Goal: Information Seeking & Learning: Learn about a topic

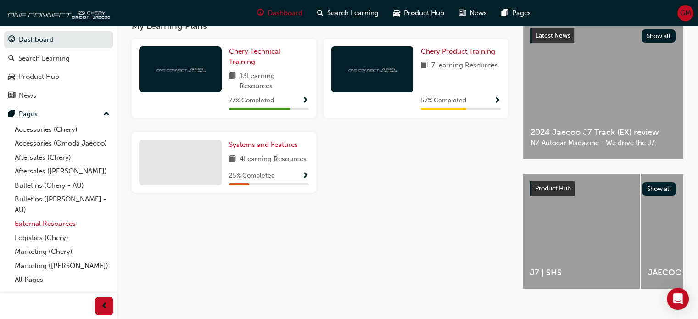
scroll to position [228, 0]
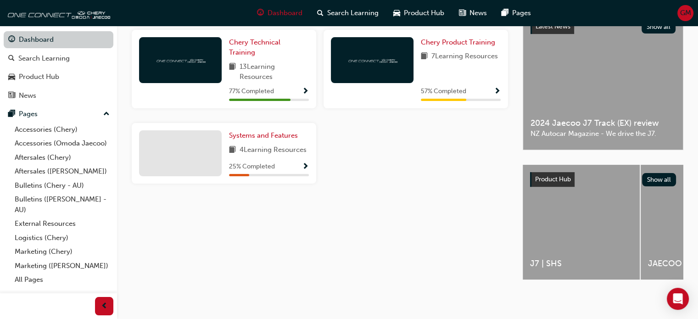
click at [67, 43] on link "Dashboard" at bounding box center [59, 39] width 110 height 17
click at [408, 16] on span "Product Hub" at bounding box center [424, 13] width 40 height 11
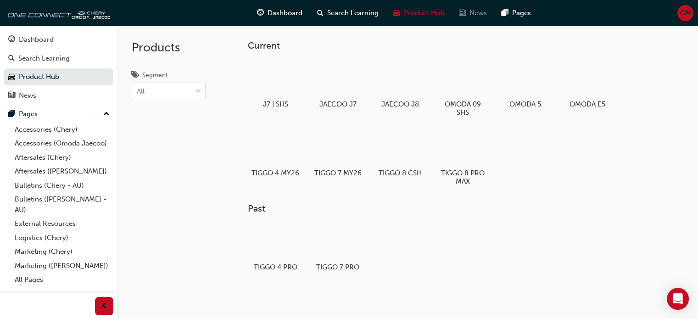
click at [477, 15] on span "News" at bounding box center [477, 13] width 17 height 11
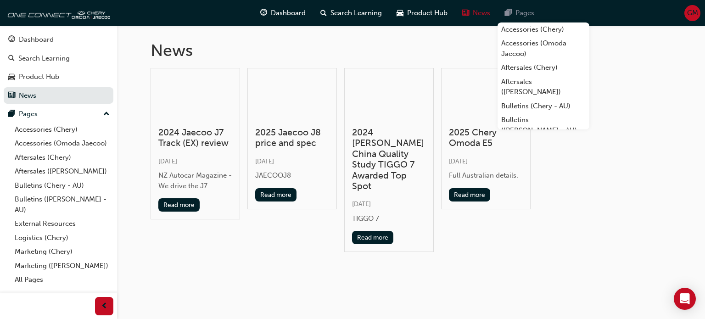
click at [530, 13] on span "Pages" at bounding box center [524, 13] width 19 height 11
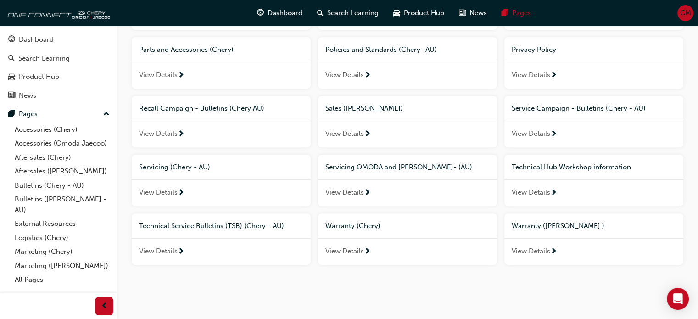
scroll to position [385, 0]
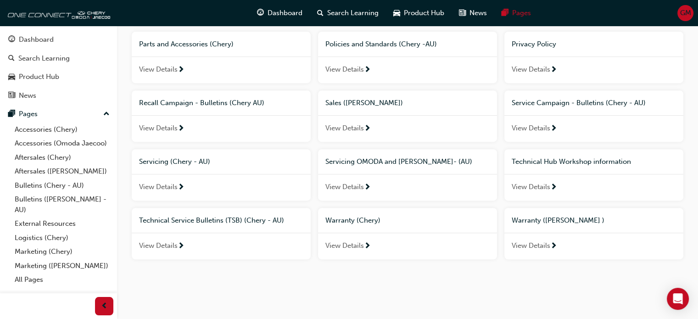
click at [398, 159] on span "Servicing OMODA and [PERSON_NAME]- (AU)" at bounding box center [398, 161] width 147 height 8
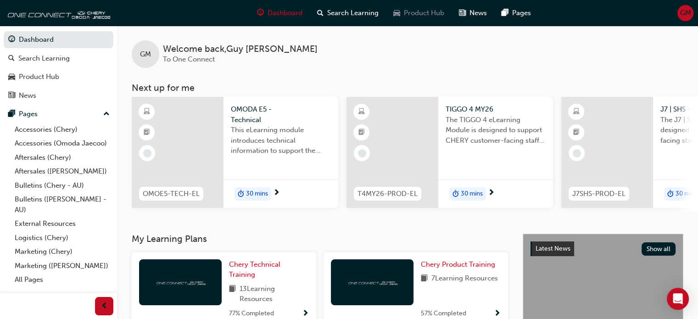
click at [407, 16] on span "Product Hub" at bounding box center [424, 13] width 40 height 11
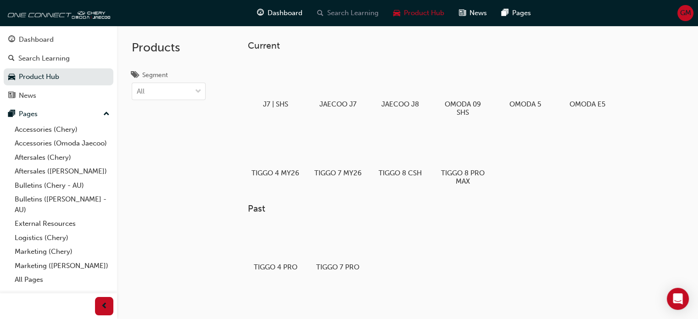
click at [357, 10] on span "Search Learning" at bounding box center [352, 13] width 51 height 11
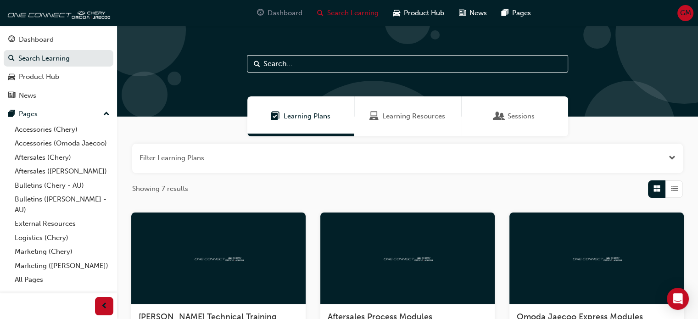
click at [292, 5] on div "Dashboard" at bounding box center [280, 13] width 60 height 19
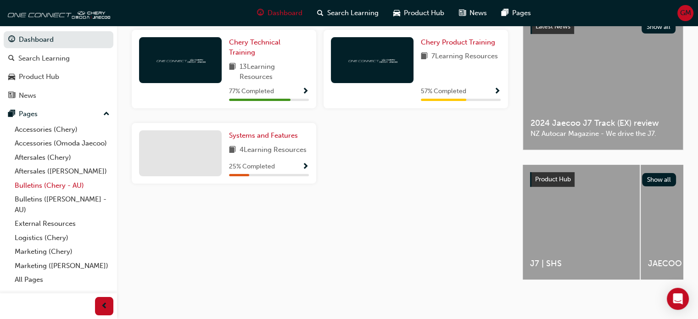
scroll to position [45, 0]
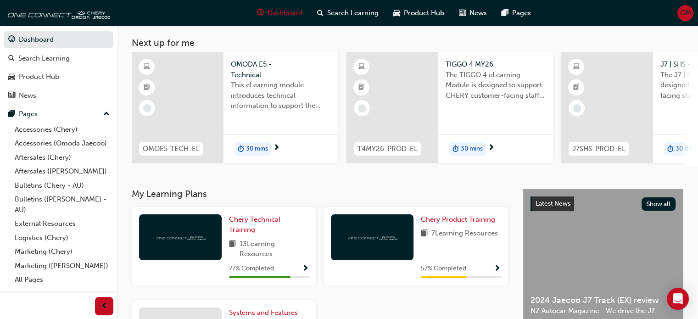
click at [109, 111] on span "up-icon" at bounding box center [106, 114] width 6 height 12
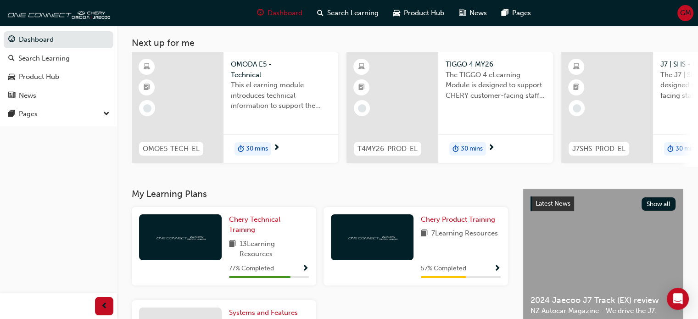
click at [109, 111] on span "down-icon" at bounding box center [106, 114] width 6 height 12
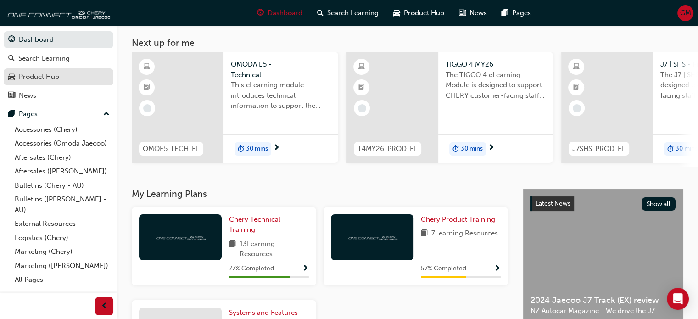
click at [56, 77] on div "Product Hub" at bounding box center [39, 77] width 40 height 11
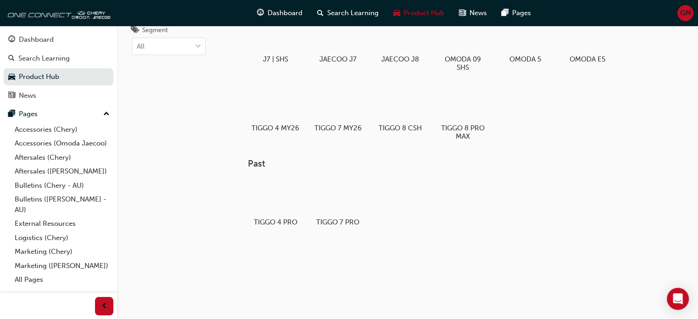
click at [53, 29] on div "Dashboard Search Learning Product Hub News Pages Pages Accessories (Chery) Acce…" at bounding box center [58, 158] width 117 height 265
click at [40, 43] on div "Dashboard" at bounding box center [36, 39] width 35 height 11
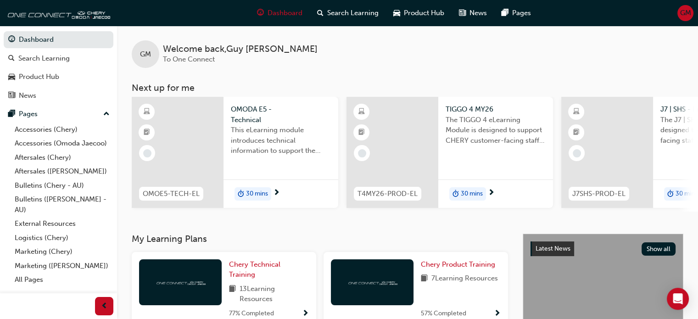
click at [684, 17] on span "GM" at bounding box center [685, 13] width 11 height 11
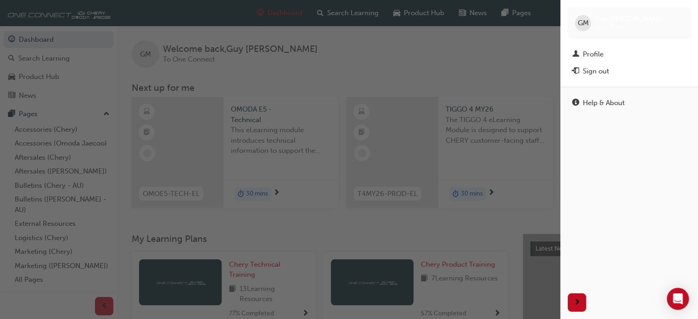
click at [684, 17] on div "GM Guy Mehegan chau2044" at bounding box center [628, 22] width 123 height 31
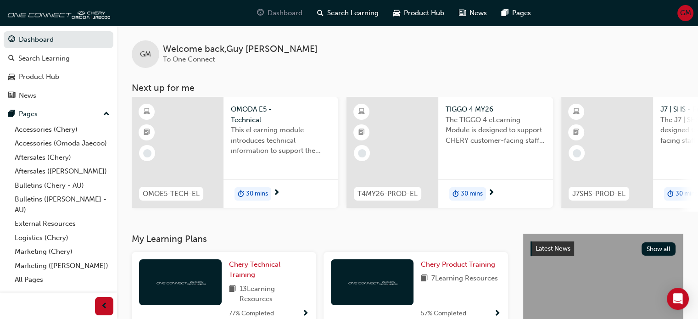
click at [284, 17] on span "Dashboard" at bounding box center [284, 13] width 35 height 11
click at [334, 13] on span "Search Learning" at bounding box center [352, 13] width 51 height 11
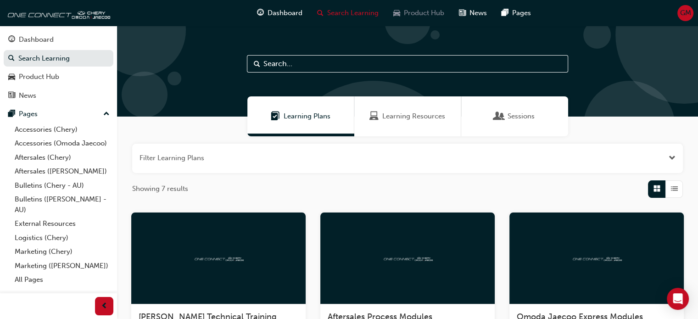
click at [411, 12] on span "Product Hub" at bounding box center [424, 13] width 40 height 11
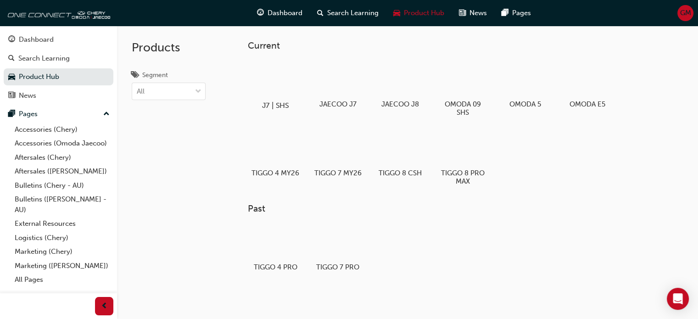
click at [280, 84] on div at bounding box center [275, 79] width 51 height 37
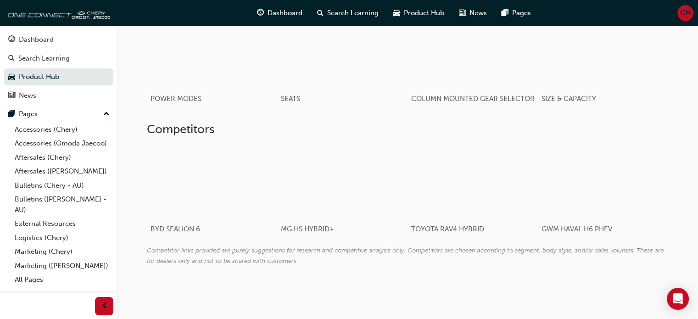
scroll to position [917, 0]
click at [413, 8] on span "Product Hub" at bounding box center [424, 13] width 40 height 11
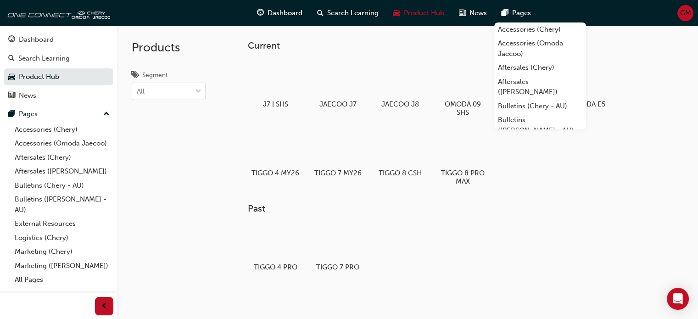
click at [513, 13] on span "Pages" at bounding box center [521, 13] width 19 height 11
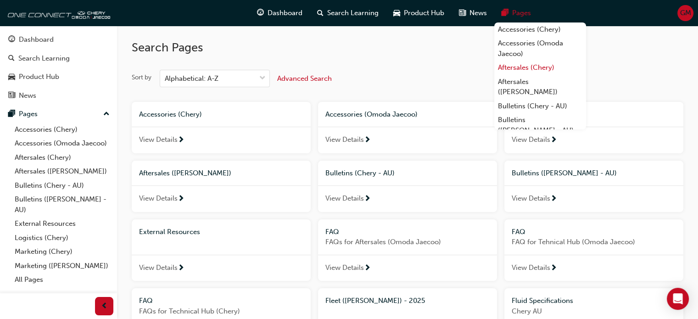
click at [521, 67] on link "Aftersales (Chery)" at bounding box center [540, 68] width 92 height 14
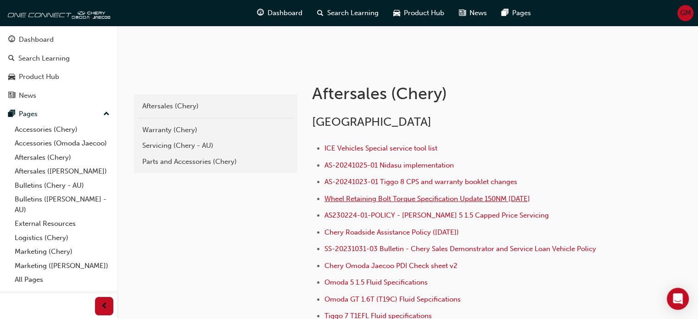
scroll to position [92, 0]
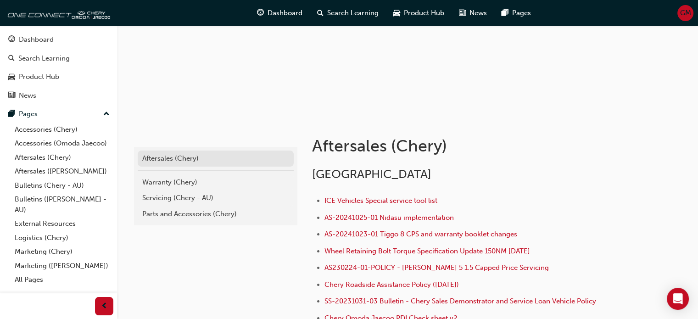
click at [171, 158] on div "Aftersales (Chery)" at bounding box center [215, 158] width 147 height 11
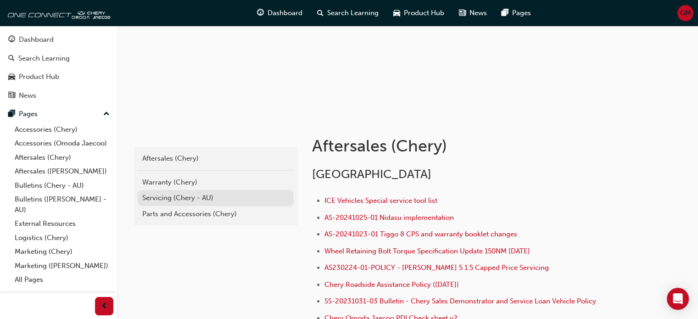
click at [176, 202] on div "Servicing (Chery - AU)" at bounding box center [215, 198] width 147 height 11
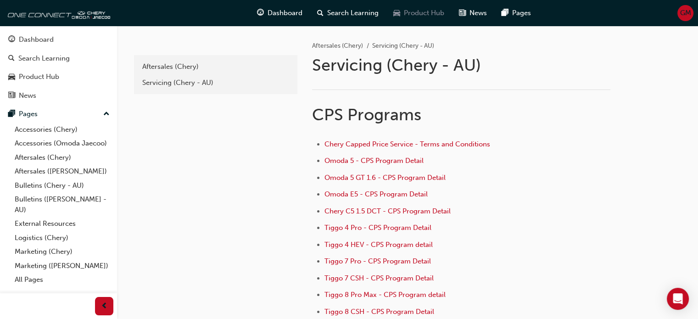
click at [412, 10] on span "Product Hub" at bounding box center [424, 13] width 40 height 11
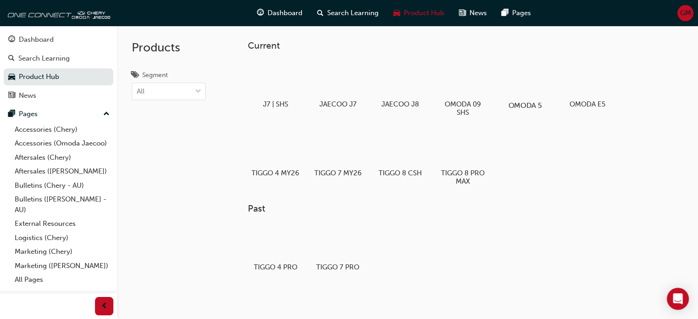
click at [522, 86] on div at bounding box center [525, 79] width 51 height 37
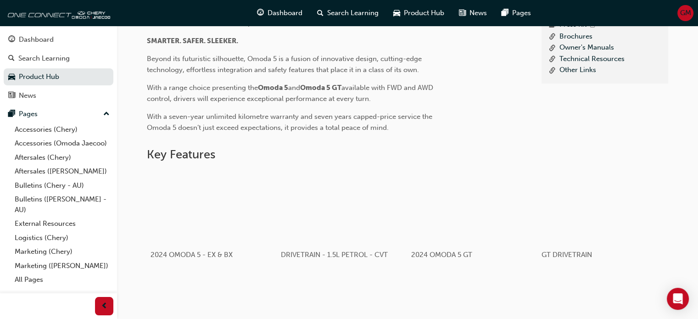
scroll to position [166, 0]
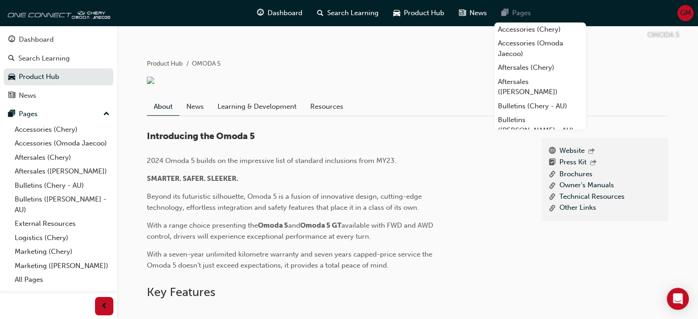
click at [508, 11] on div "Pages" at bounding box center [516, 13] width 44 height 19
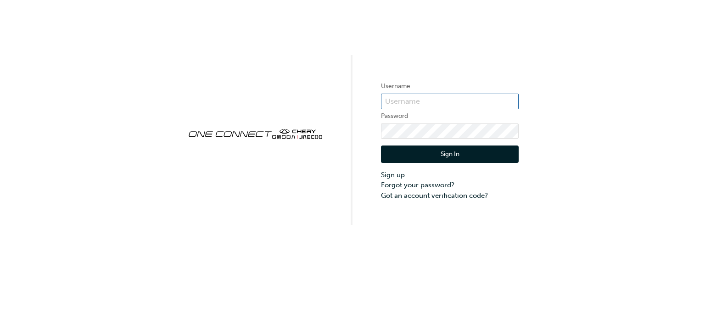
type input "CHAU2044"
click at [440, 150] on button "Sign In" at bounding box center [450, 153] width 138 height 17
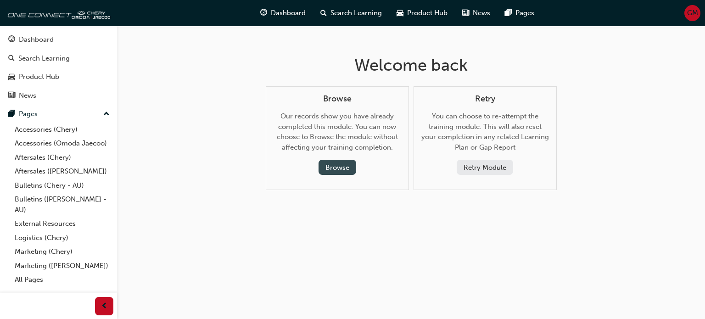
click at [334, 167] on button "Browse" at bounding box center [337, 167] width 38 height 15
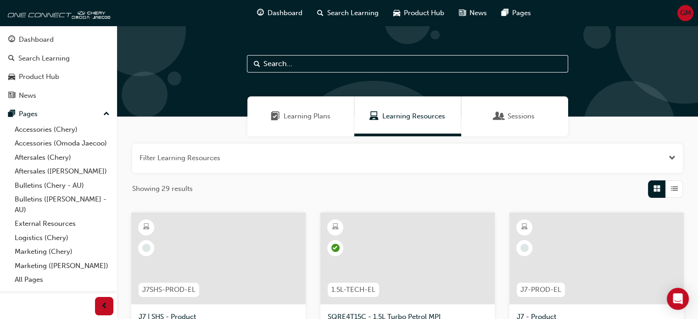
click at [530, 120] on span "Sessions" at bounding box center [520, 116] width 27 height 11
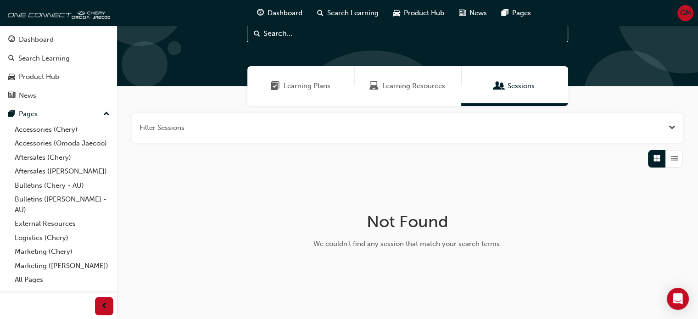
scroll to position [56, 0]
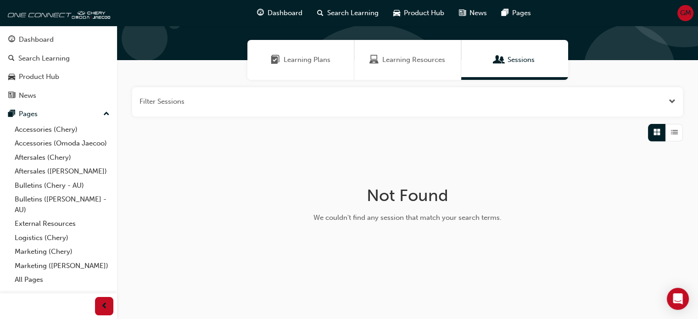
click at [384, 69] on div "Learning Resources" at bounding box center [407, 60] width 107 height 40
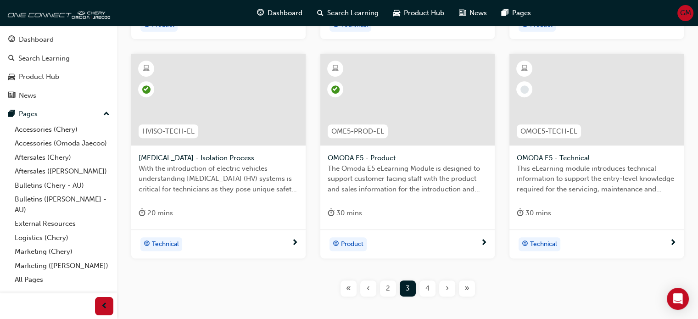
scroll to position [429, 0]
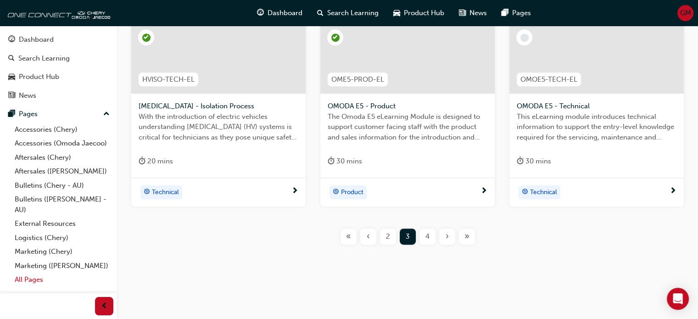
click at [37, 281] on link "All Pages" at bounding box center [62, 279] width 102 height 14
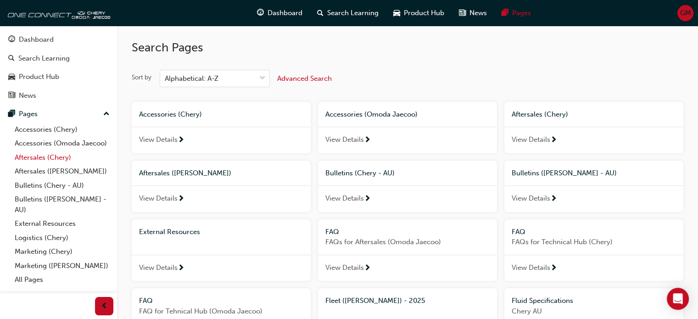
click at [61, 156] on link "Aftersales (Chery)" at bounding box center [62, 157] width 102 height 14
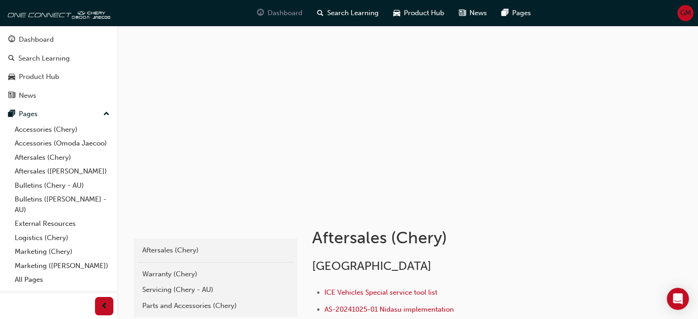
click at [278, 11] on span "Dashboard" at bounding box center [284, 13] width 35 height 11
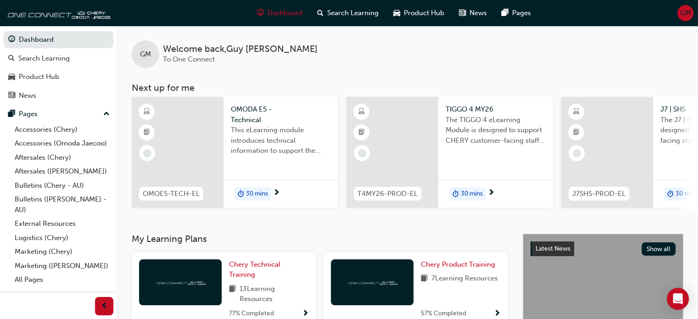
click at [182, 119] on div at bounding box center [178, 152] width 92 height 111
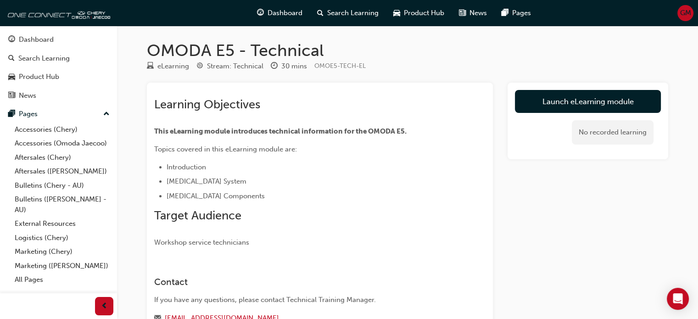
scroll to position [72, 0]
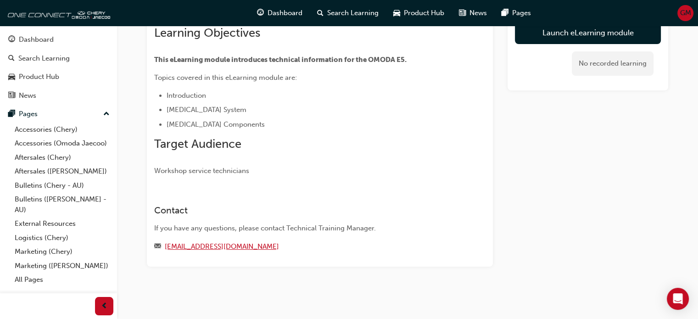
click at [218, 245] on link "training@cherymotor.com.au" at bounding box center [222, 246] width 114 height 8
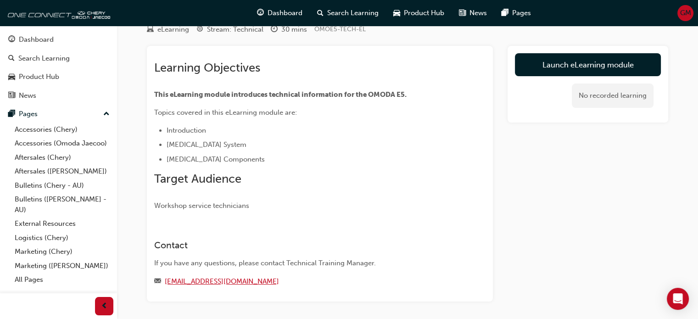
scroll to position [0, 0]
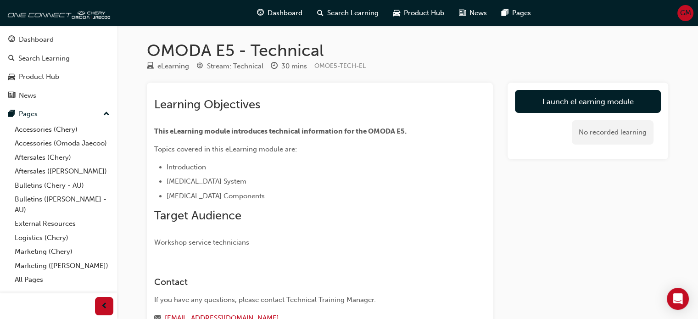
click at [169, 67] on div "eLearning" at bounding box center [173, 66] width 32 height 11
click at [49, 72] on div "Product Hub" at bounding box center [39, 77] width 40 height 11
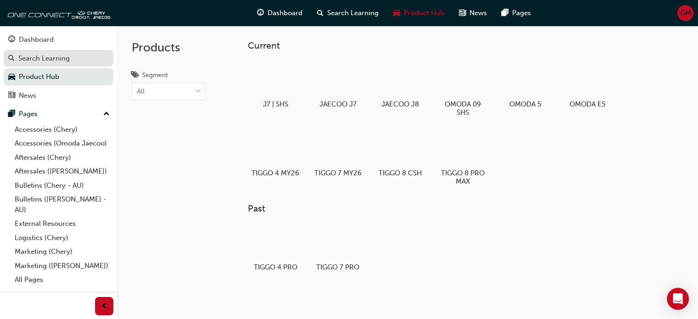
click at [51, 62] on div "Search Learning" at bounding box center [43, 58] width 51 height 11
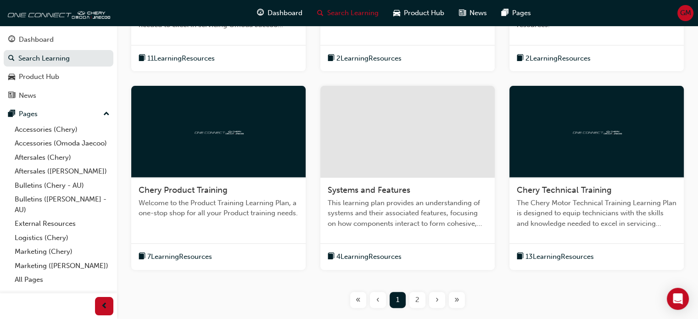
scroll to position [388, 0]
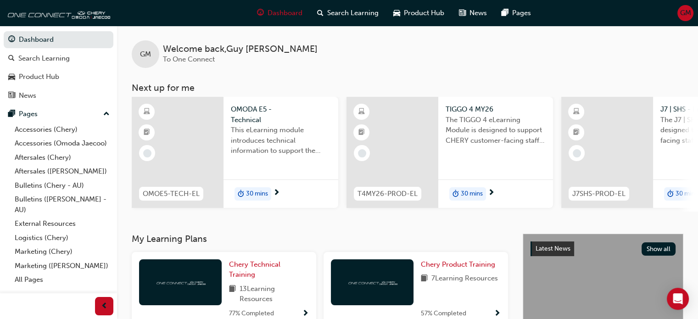
click at [684, 9] on span "GM" at bounding box center [685, 13] width 11 height 11
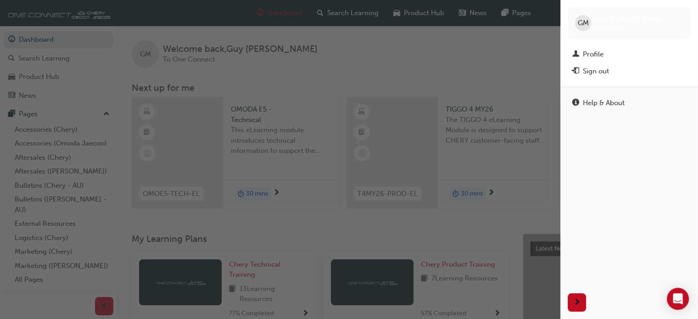
click at [684, 9] on div "GM [PERSON_NAME] chau2044" at bounding box center [628, 22] width 123 height 31
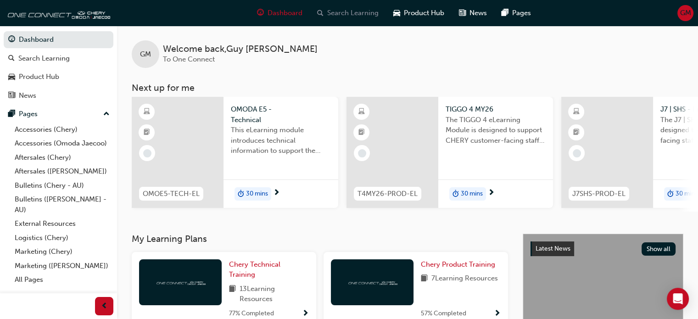
click at [346, 14] on span "Search Learning" at bounding box center [352, 13] width 51 height 11
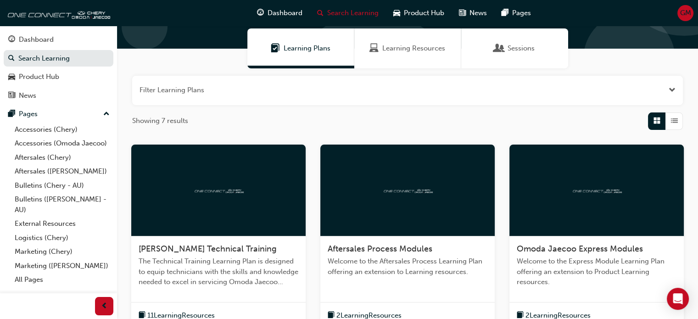
scroll to position [138, 0]
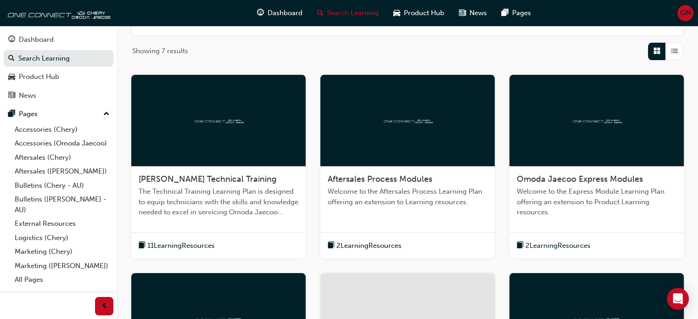
click at [413, 106] on div at bounding box center [407, 121] width 174 height 92
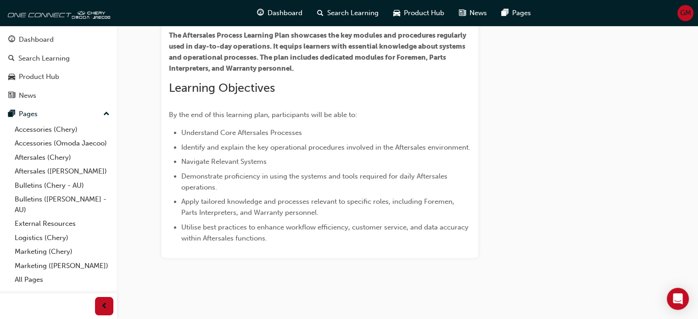
scroll to position [245, 0]
